Goal: Navigation & Orientation: Find specific page/section

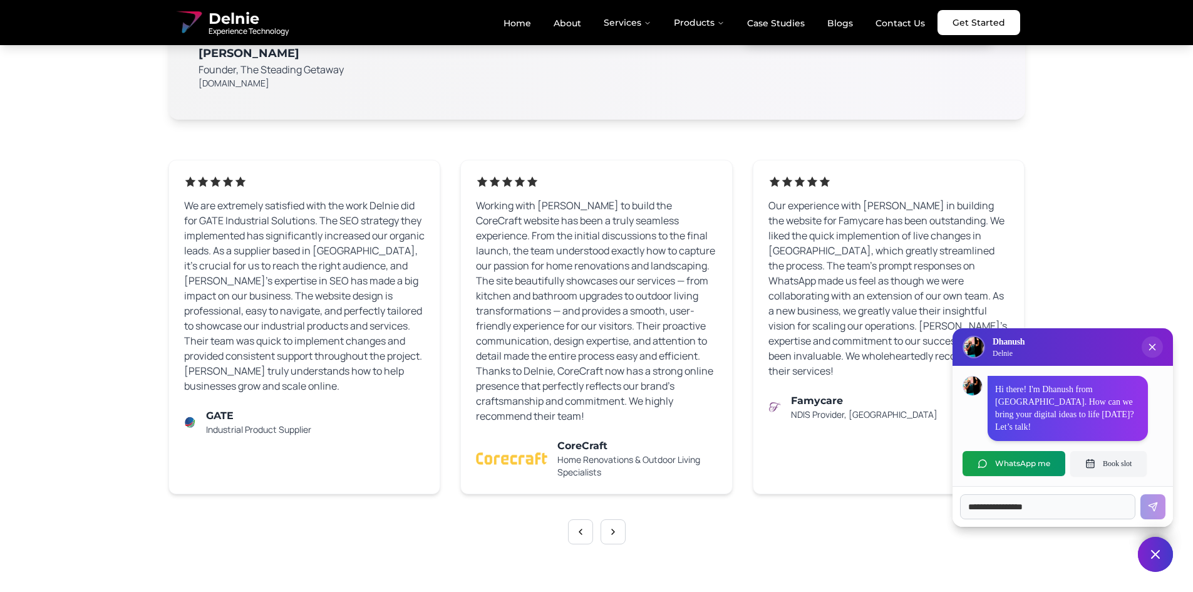
scroll to position [7766, 0]
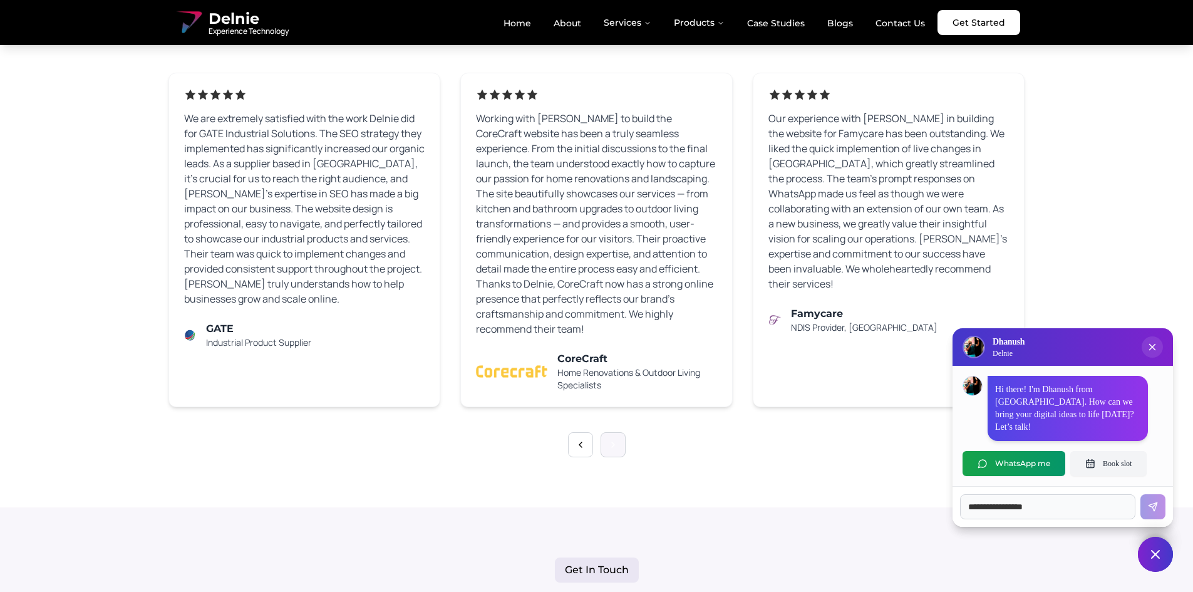
click at [620, 432] on button at bounding box center [613, 444] width 25 height 25
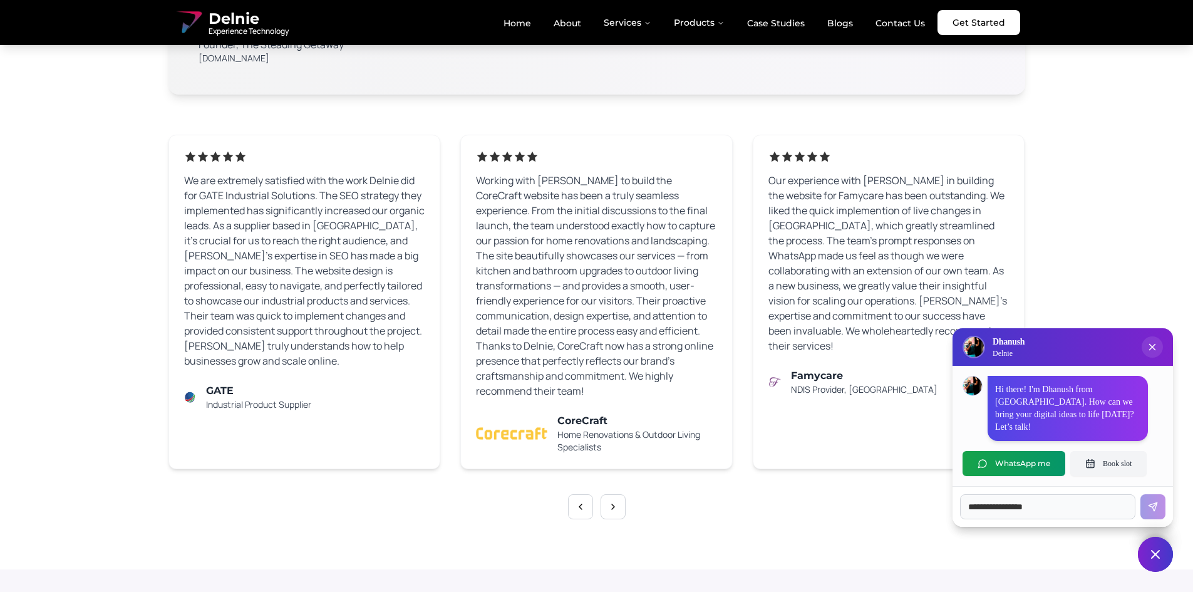
scroll to position [7704, 0]
click at [616, 495] on button at bounding box center [613, 507] width 25 height 25
click at [579, 495] on button at bounding box center [580, 507] width 25 height 25
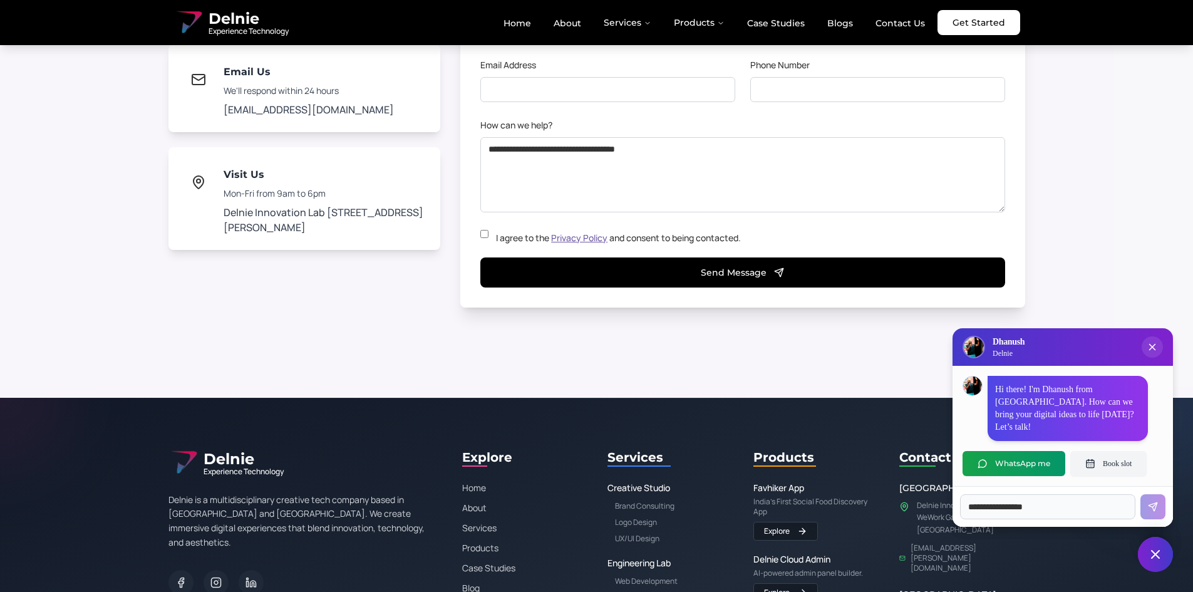
scroll to position [8765, 0]
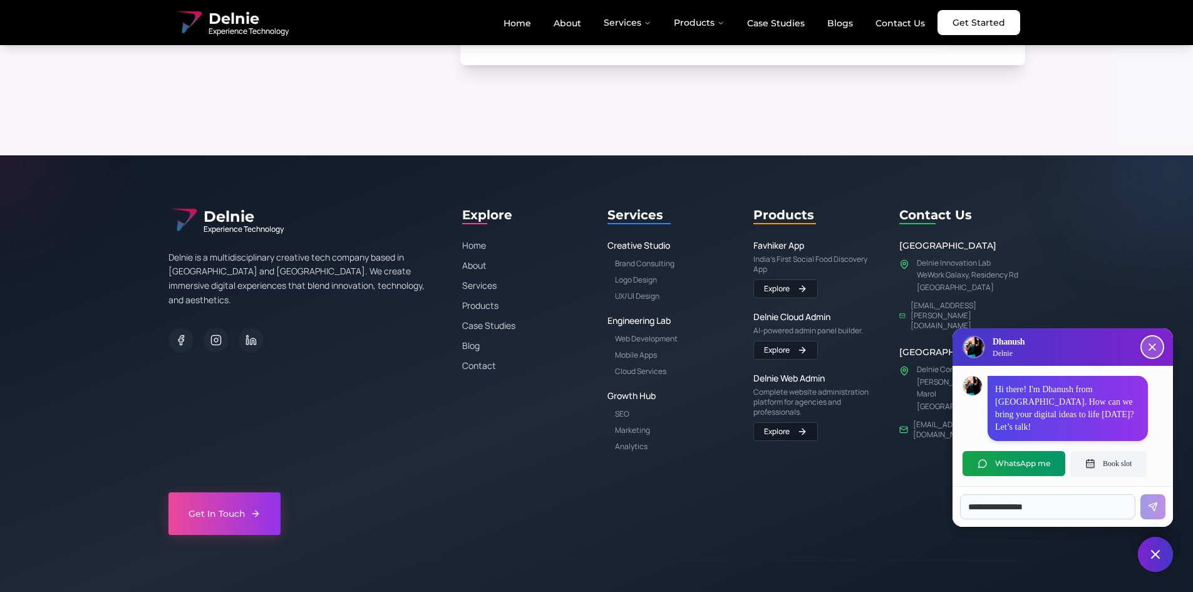
click at [1152, 353] on icon "Close chat popup" at bounding box center [1152, 347] width 13 height 13
click at [1156, 353] on icon "Close chat popup" at bounding box center [1152, 347] width 13 height 13
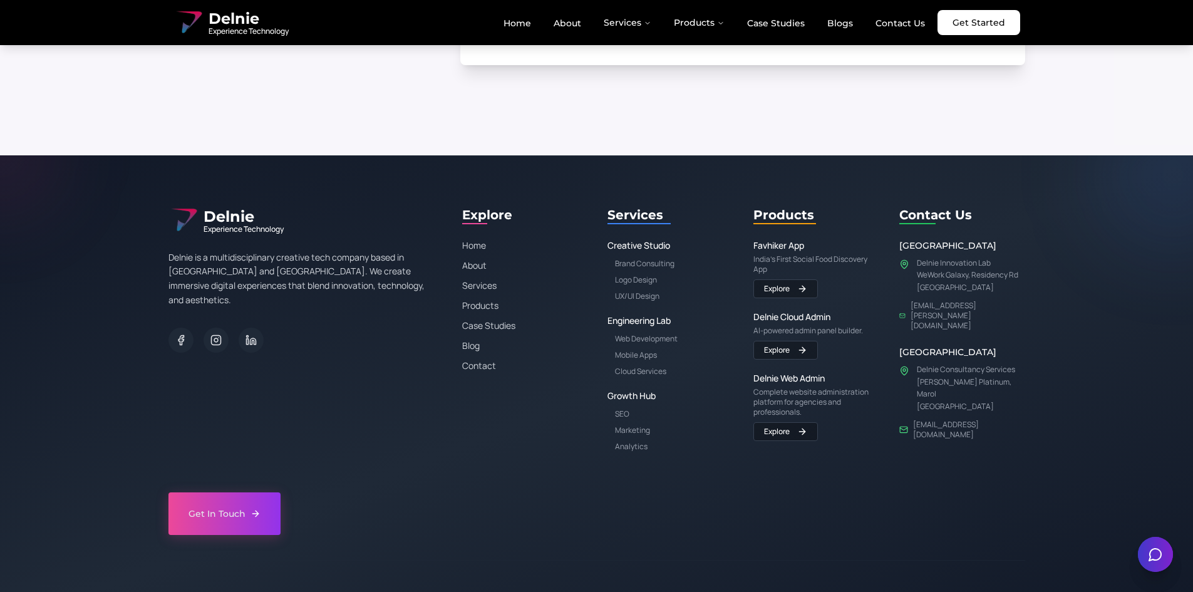
click at [555, 492] on div "Get In Touch" at bounding box center [596, 513] width 857 height 43
click at [472, 411] on div "Explore Home About Services Products Case Studies Blog Contact" at bounding box center [525, 328] width 126 height 247
click at [573, 19] on link "About" at bounding box center [568, 23] width 48 height 21
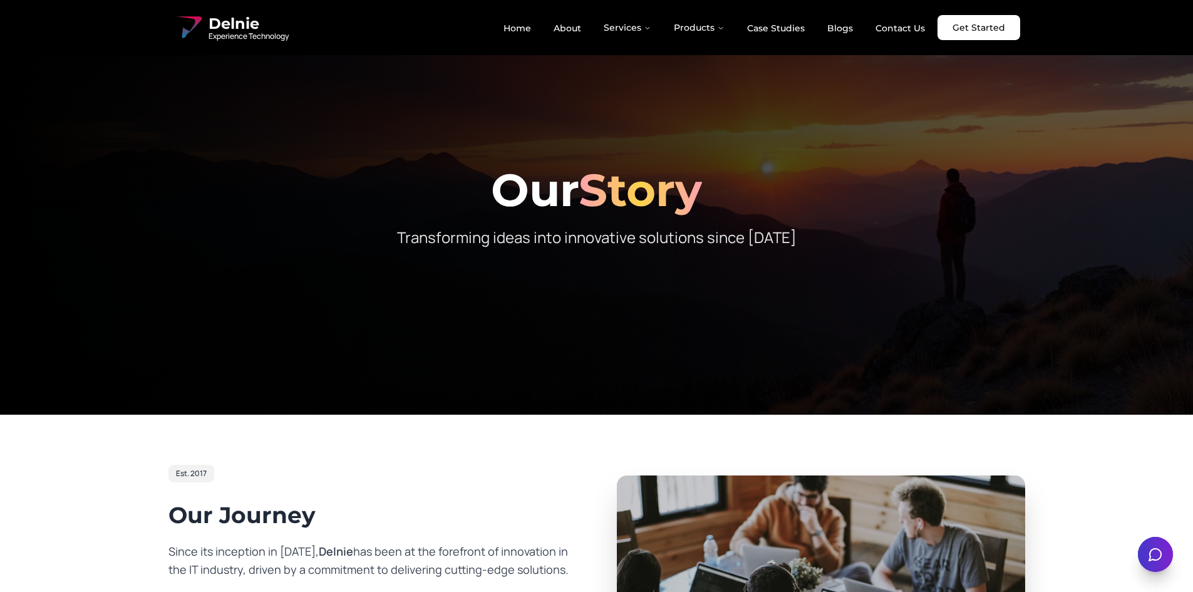
click at [618, 102] on div at bounding box center [596, 207] width 1193 height 415
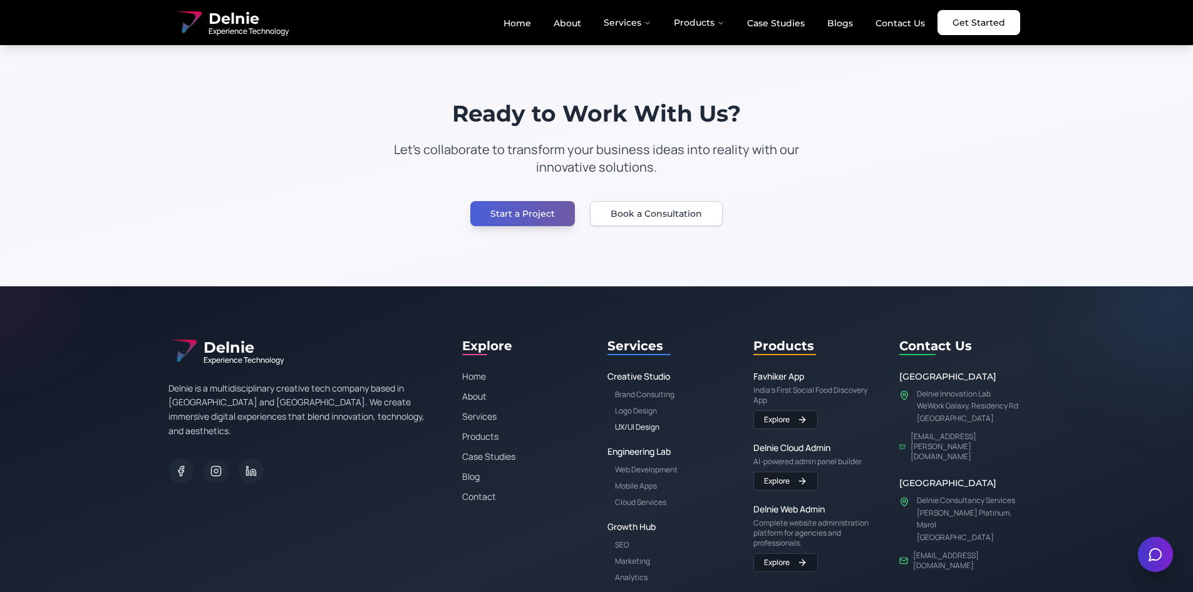
scroll to position [2541, 0]
